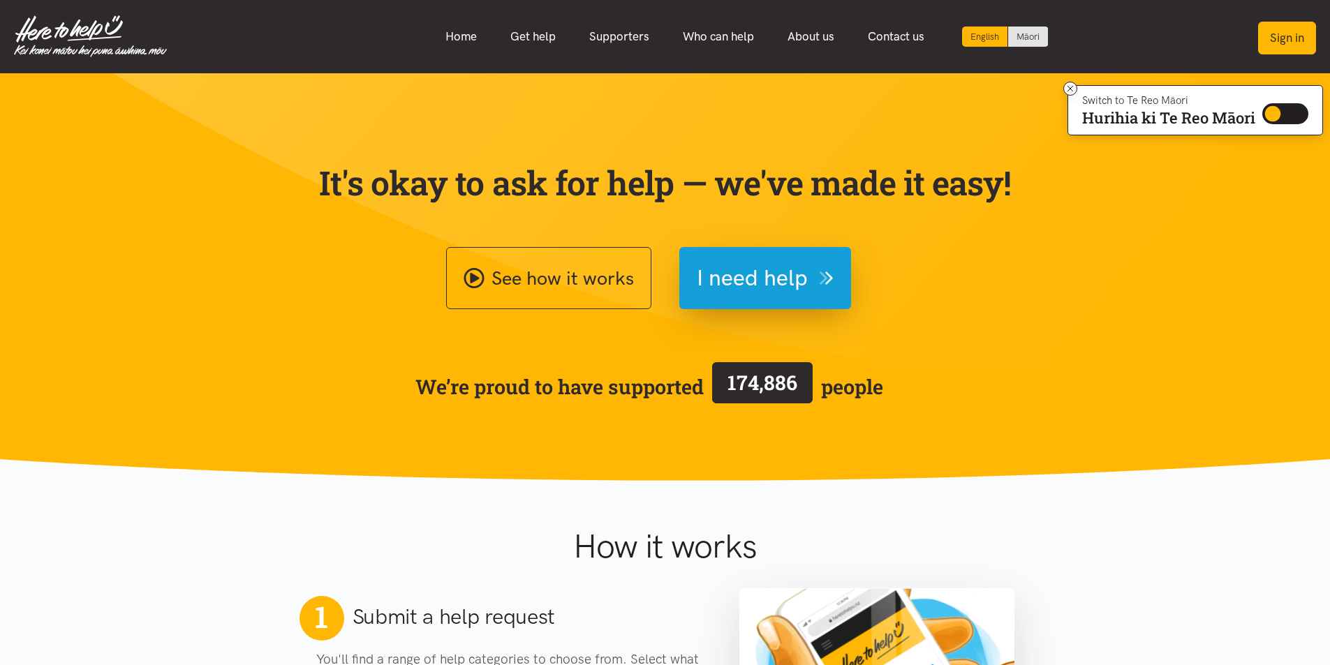
click at [1286, 35] on button "Sign in" at bounding box center [1287, 38] width 58 height 33
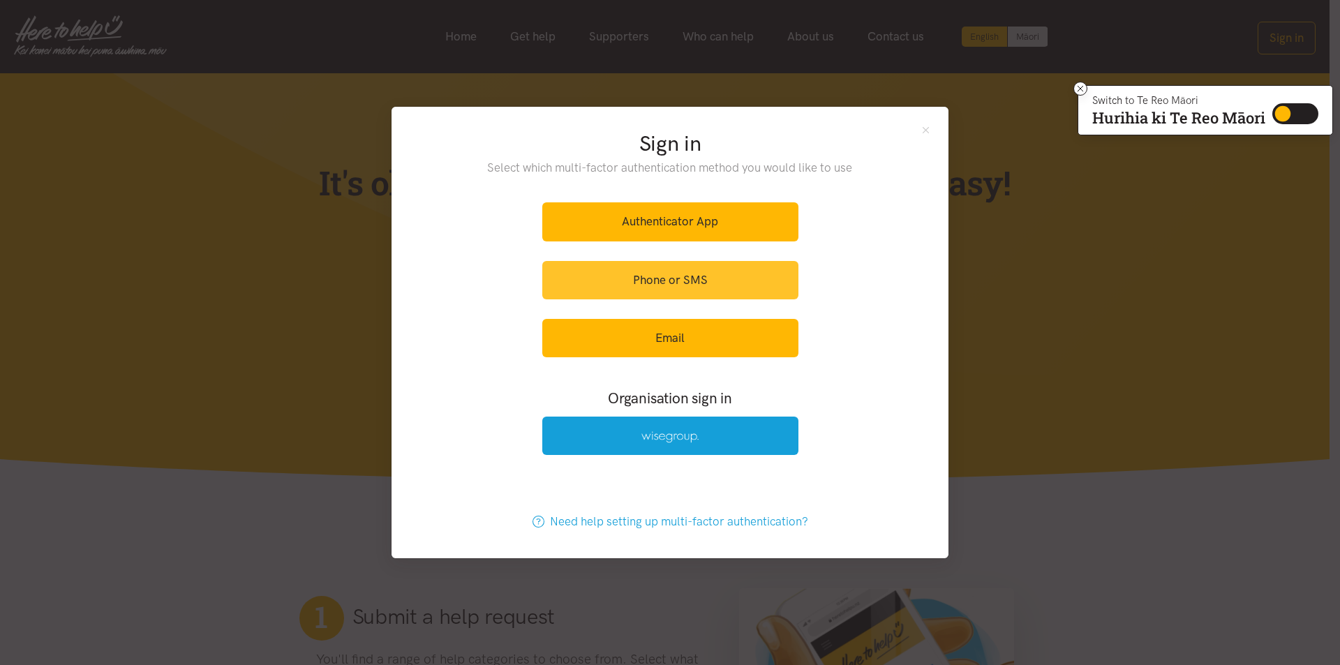
click at [658, 276] on link "Phone or SMS" at bounding box center [670, 280] width 256 height 38
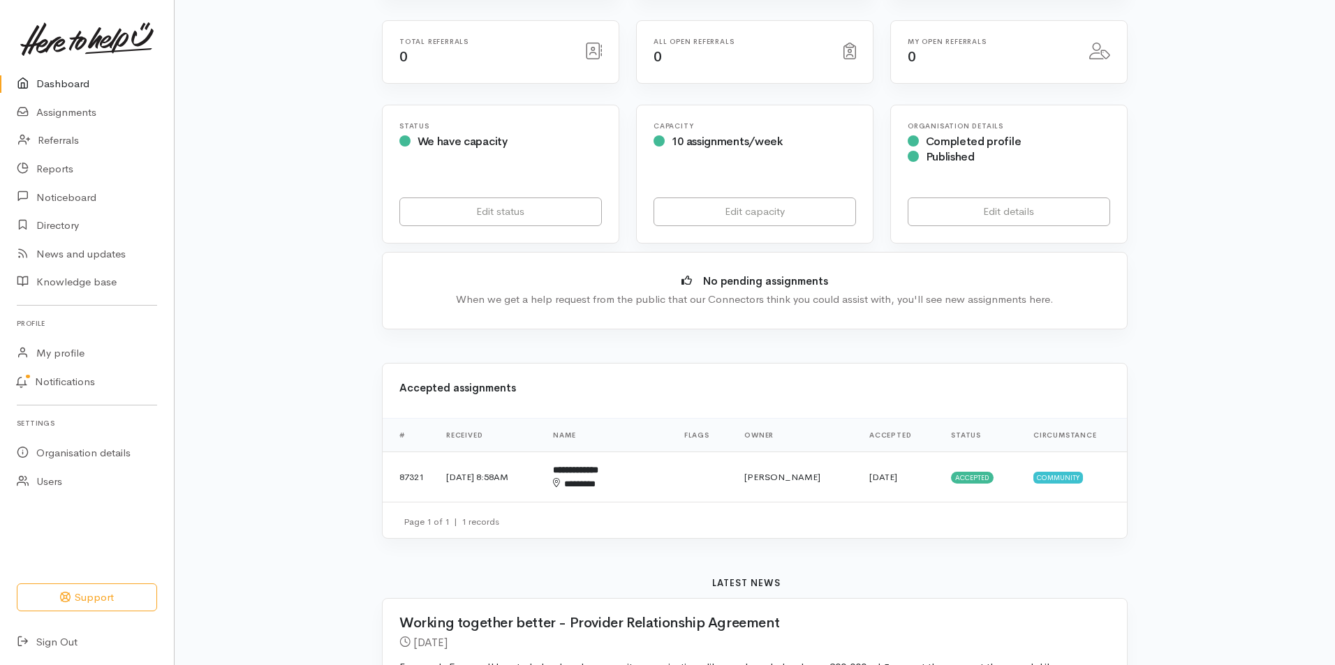
scroll to position [209, 0]
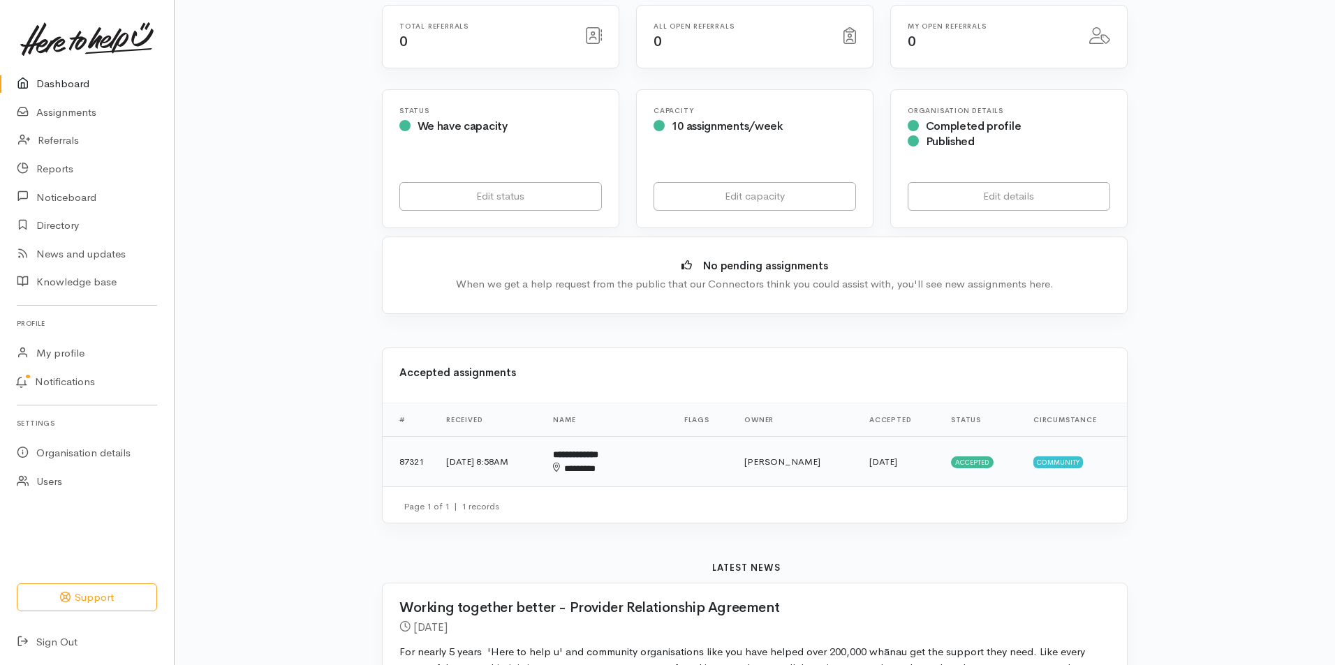
click at [598, 456] on b "**********" at bounding box center [575, 454] width 45 height 9
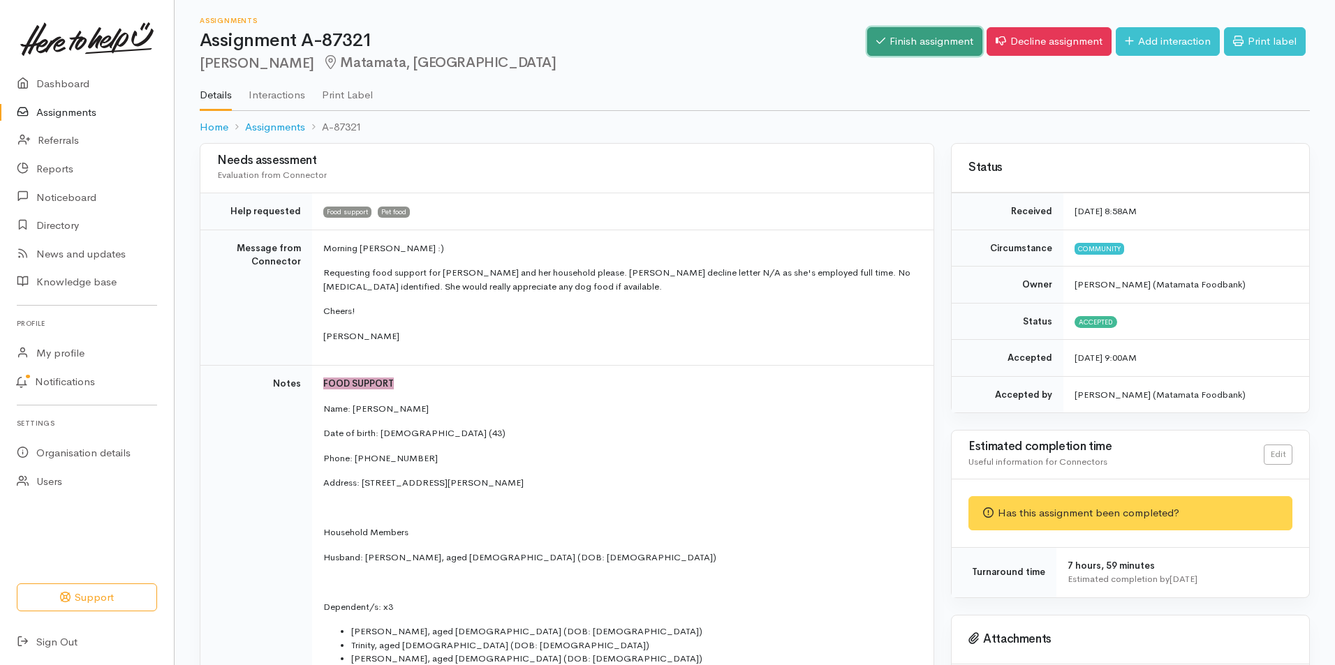
click at [911, 34] on link "Finish assignment" at bounding box center [924, 41] width 115 height 29
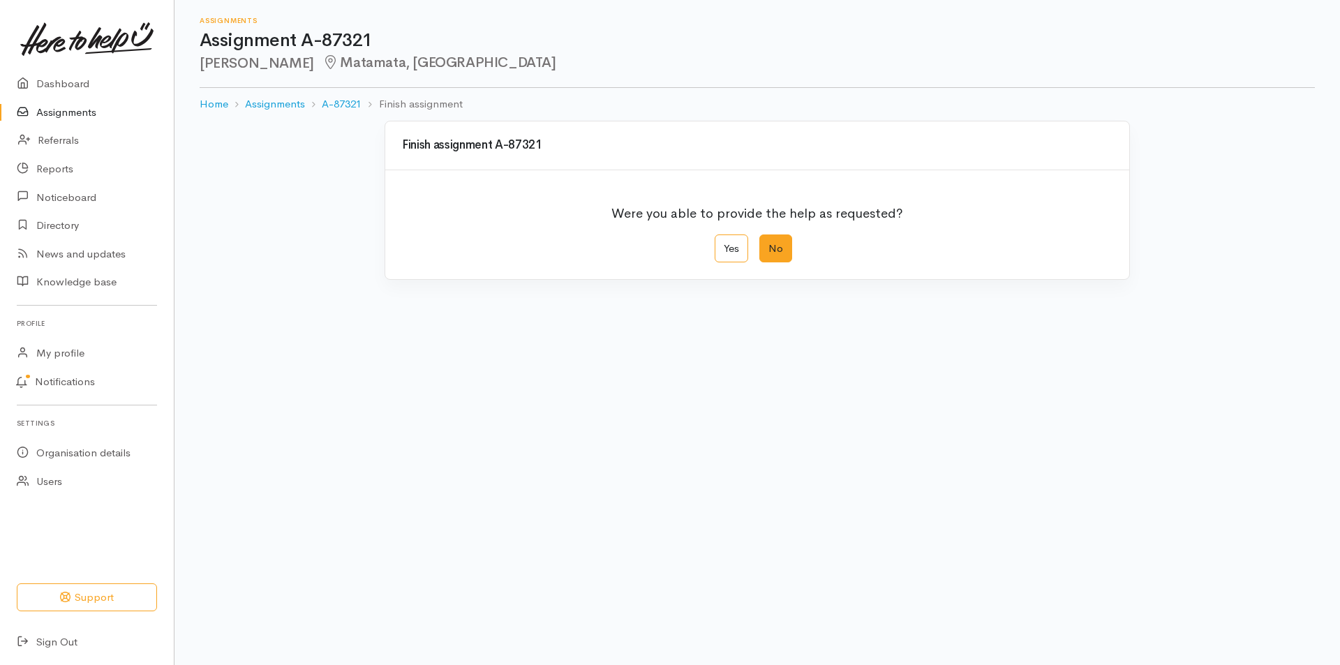
click at [771, 241] on label "No" at bounding box center [775, 249] width 33 height 29
click at [769, 241] on input "No" at bounding box center [763, 239] width 9 height 9
radio input "true"
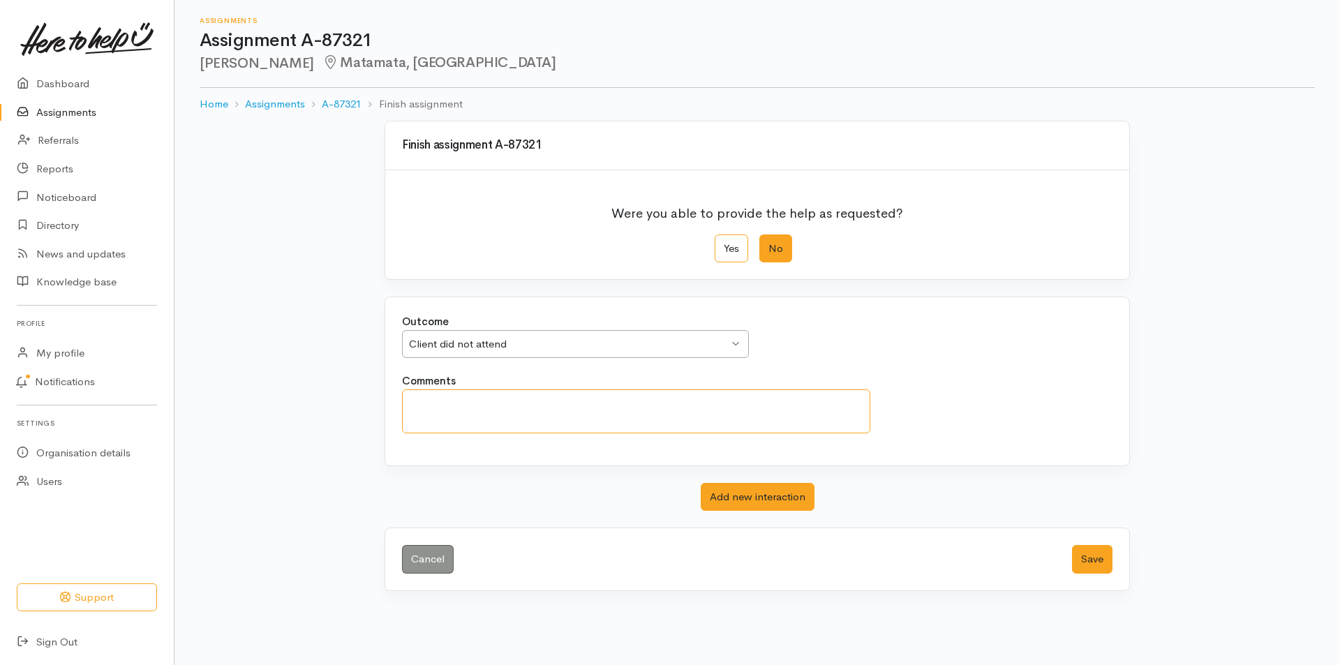
click at [505, 418] on textarea "Comments" at bounding box center [636, 412] width 468 height 44
type textarea "a"
type textarea "I"
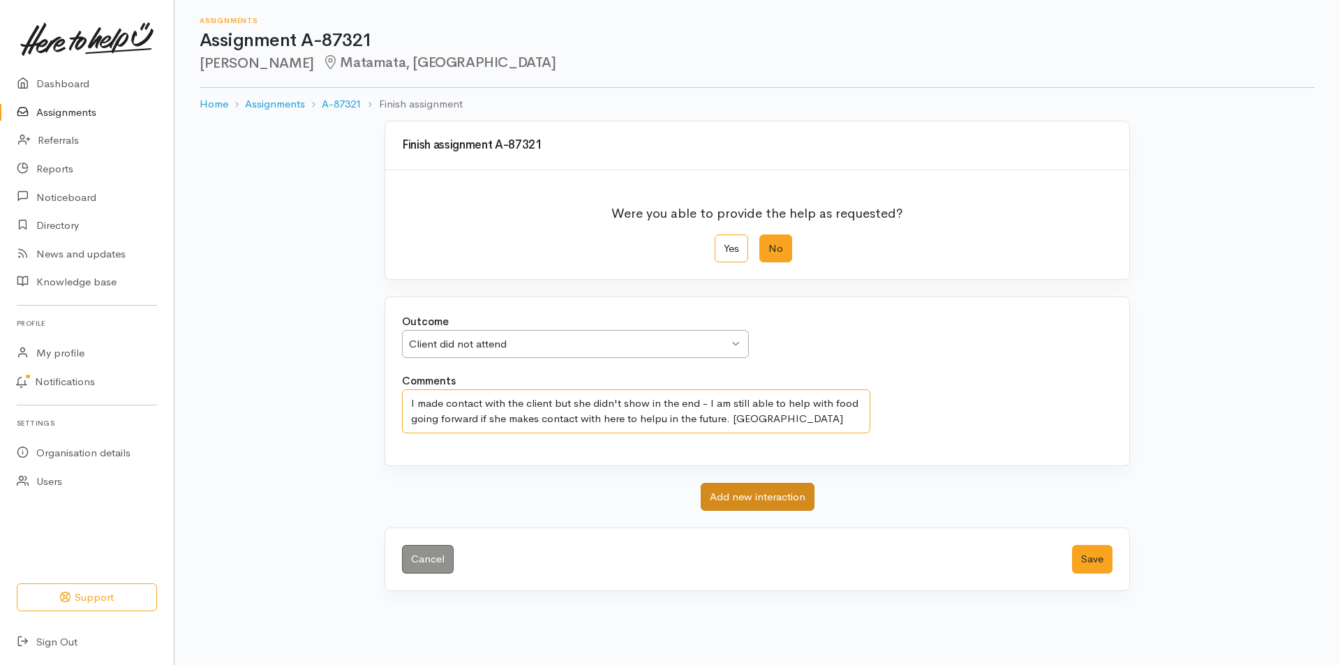
type textarea "I made contact with the client but she didn't show in the end - I am still able…"
click at [758, 494] on button "Add new interaction" at bounding box center [758, 497] width 114 height 29
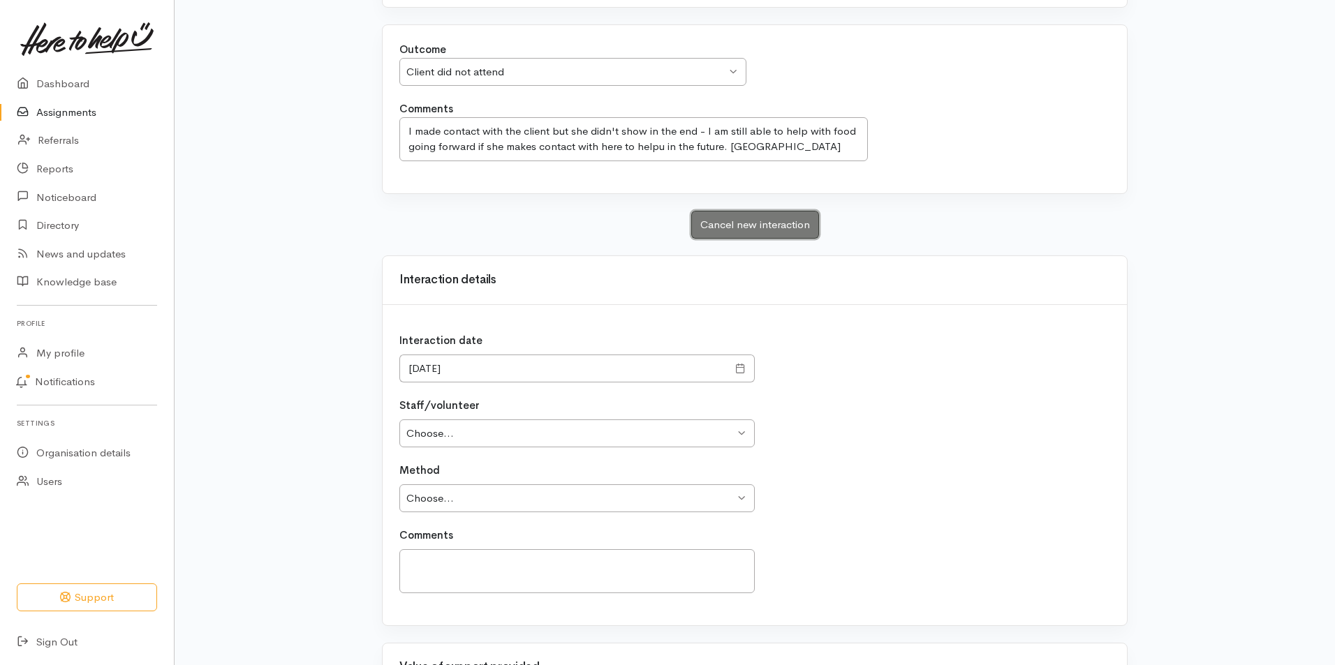
scroll to position [279, 0]
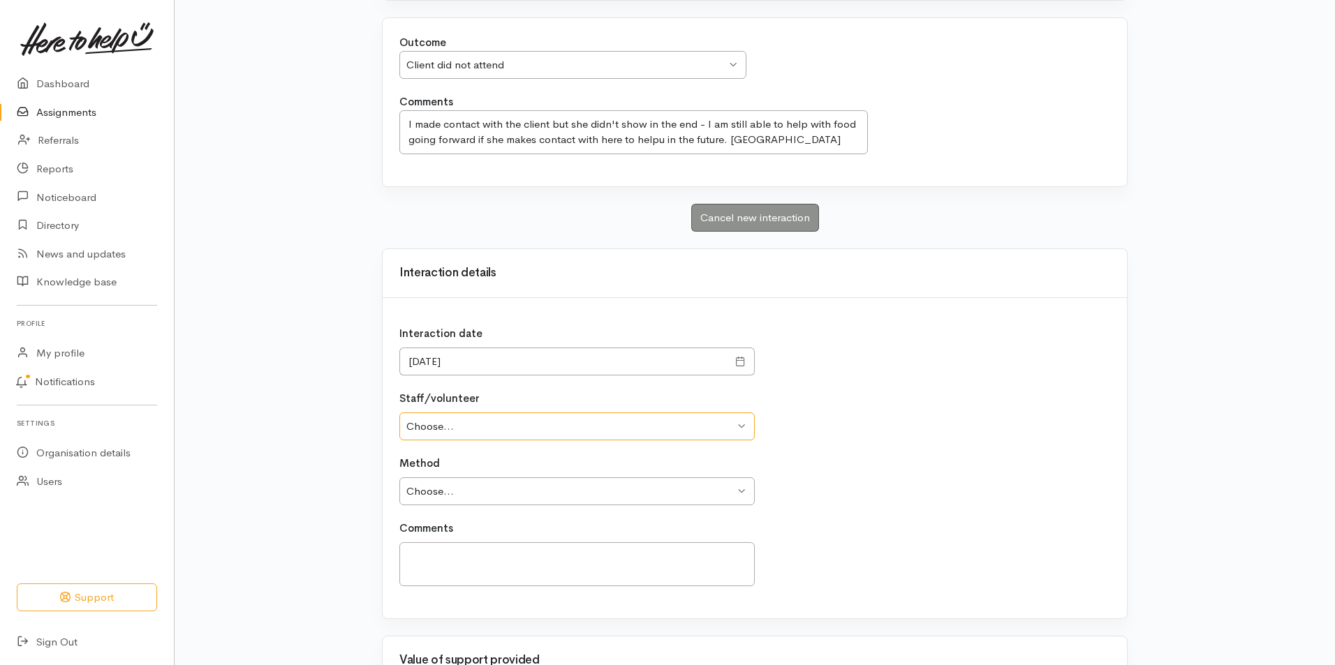
click at [745, 426] on select "Choose... Janene Wilcox Nicole Rusk" at bounding box center [576, 427] width 355 height 29
select select "2522"
click at [399, 413] on select "Choose... Janene Wilcox Nicole Rusk" at bounding box center [576, 427] width 355 height 29
click at [738, 491] on select "Choose... Phone Visit Other" at bounding box center [576, 491] width 355 height 29
select select "1"
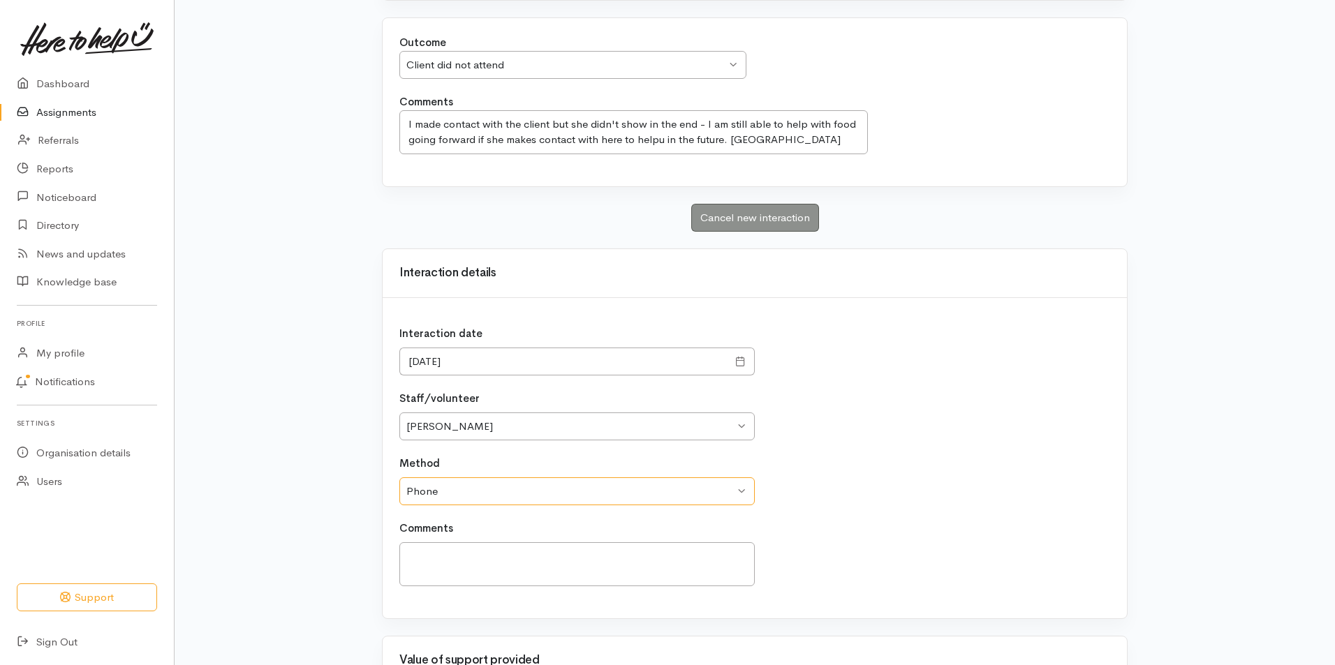
click at [399, 477] on select "Choose... Phone Visit Other" at bounding box center [576, 491] width 355 height 29
click at [628, 565] on textarea "Comments" at bounding box center [576, 564] width 355 height 44
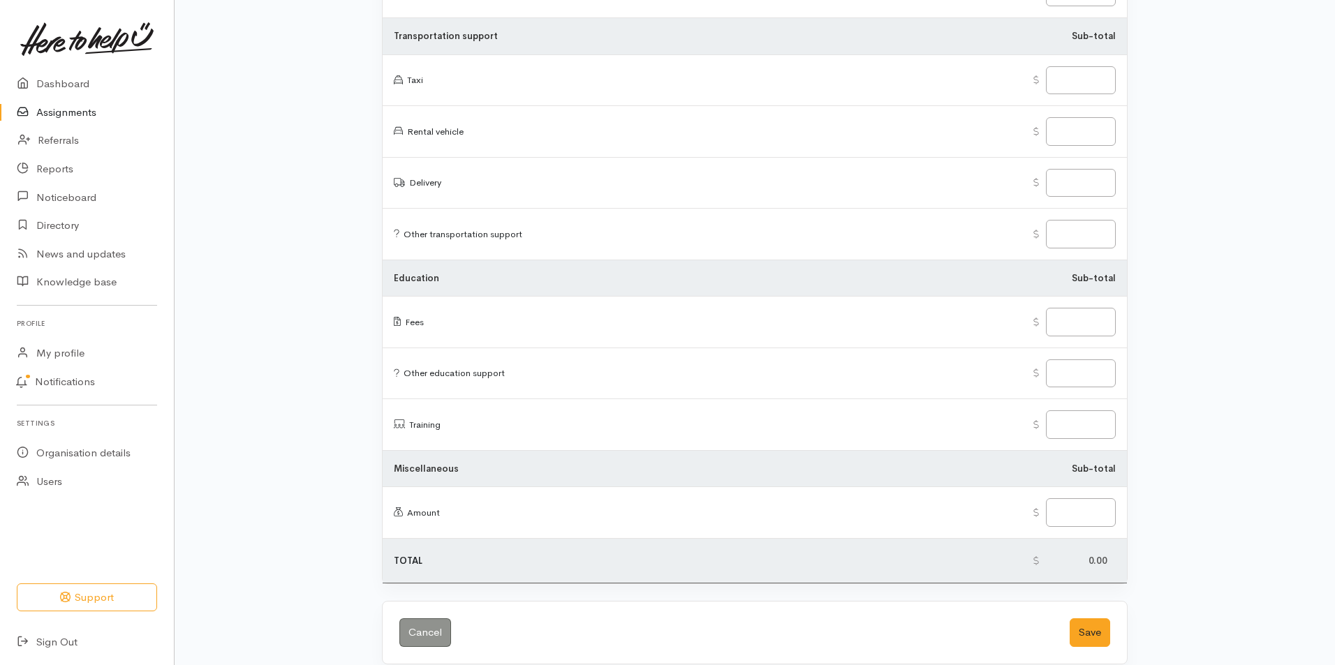
scroll to position [2070, 0]
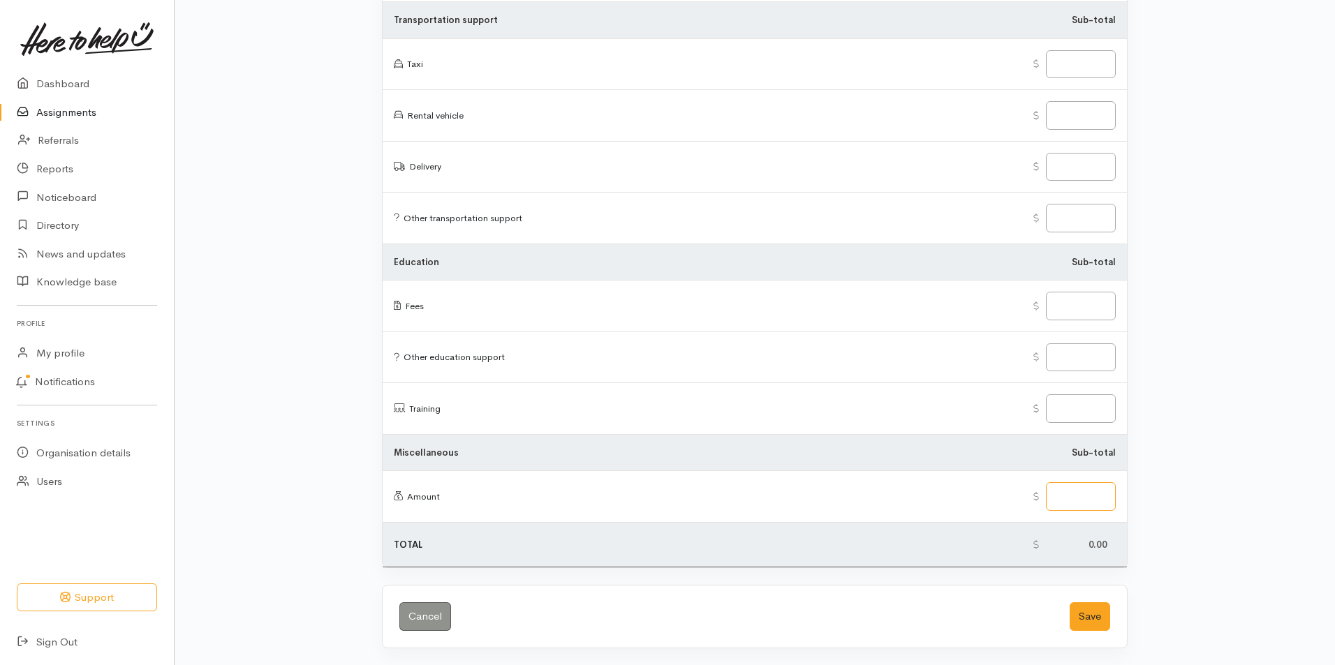
click at [1088, 500] on input "text" at bounding box center [1081, 496] width 70 height 29
type input "0.00"
click at [1088, 616] on button "Save" at bounding box center [1089, 616] width 40 height 29
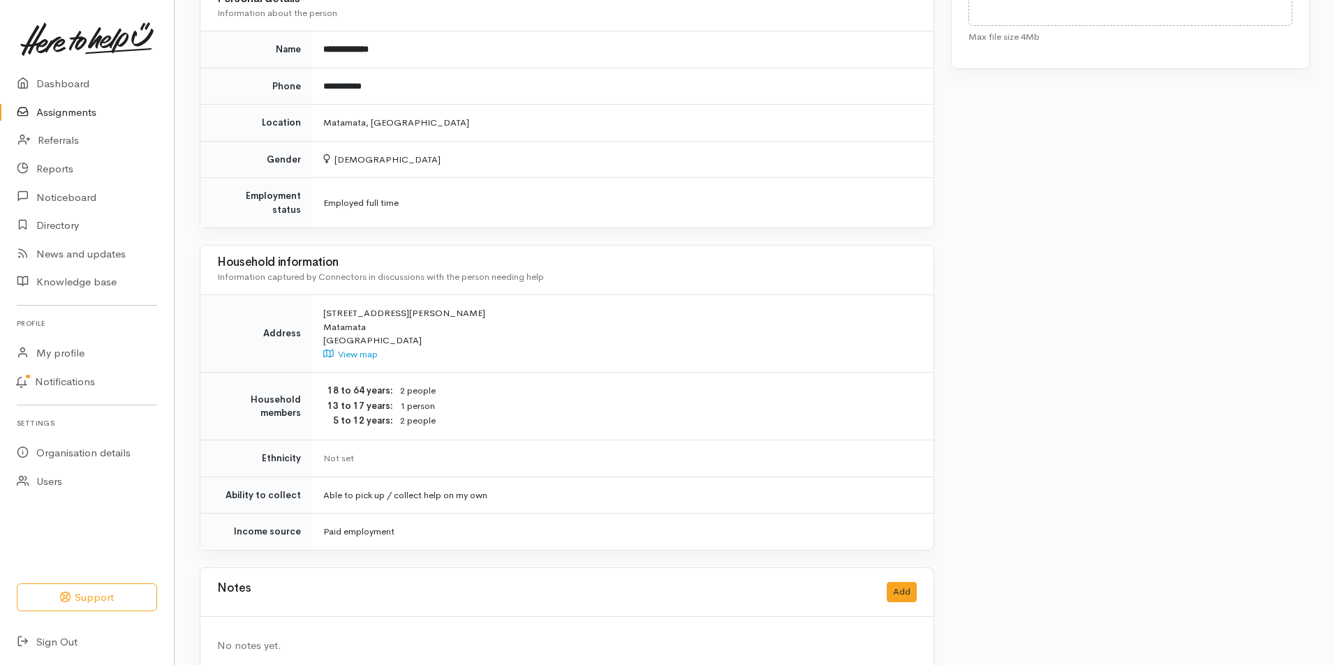
scroll to position [911, 0]
